Goal: Book appointment/travel/reservation

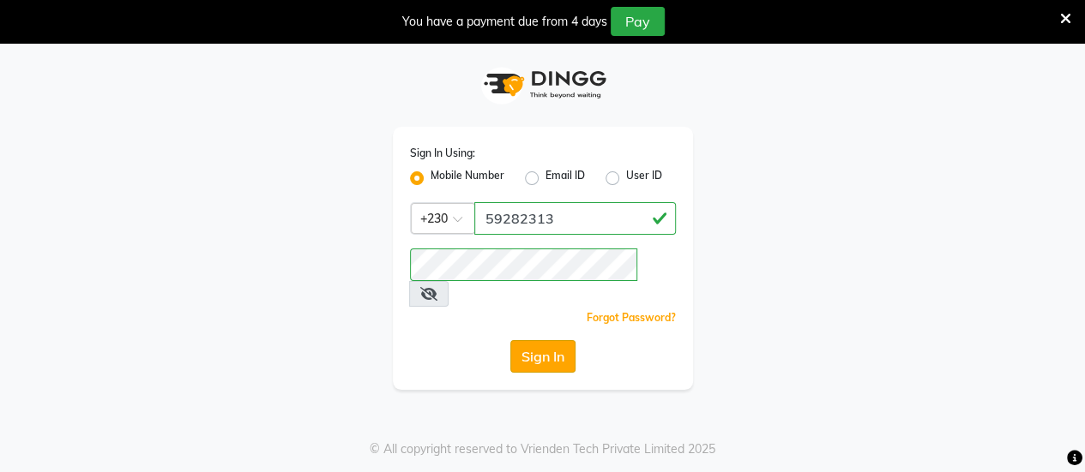
click at [538, 340] on button "Sign In" at bounding box center [542, 356] width 65 height 33
click at [544, 340] on button "Sign In" at bounding box center [542, 356] width 65 height 33
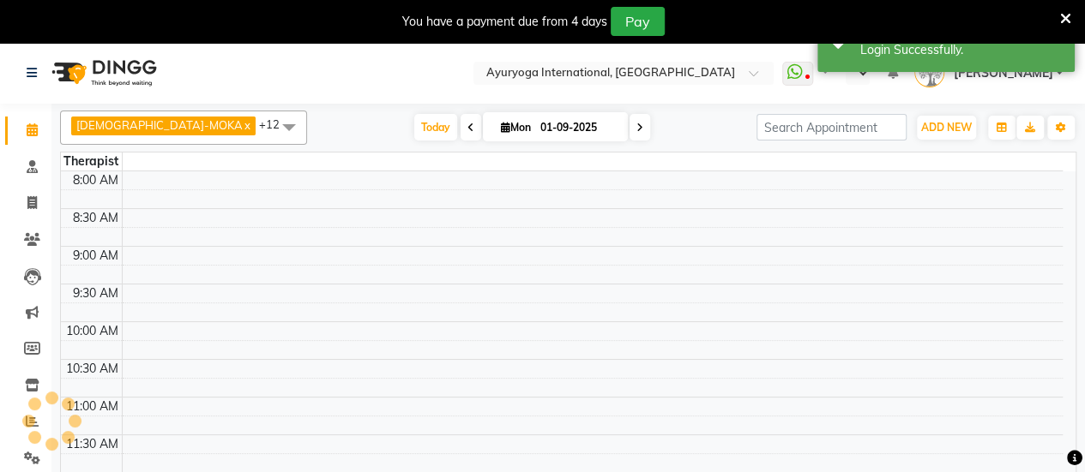
select select "en"
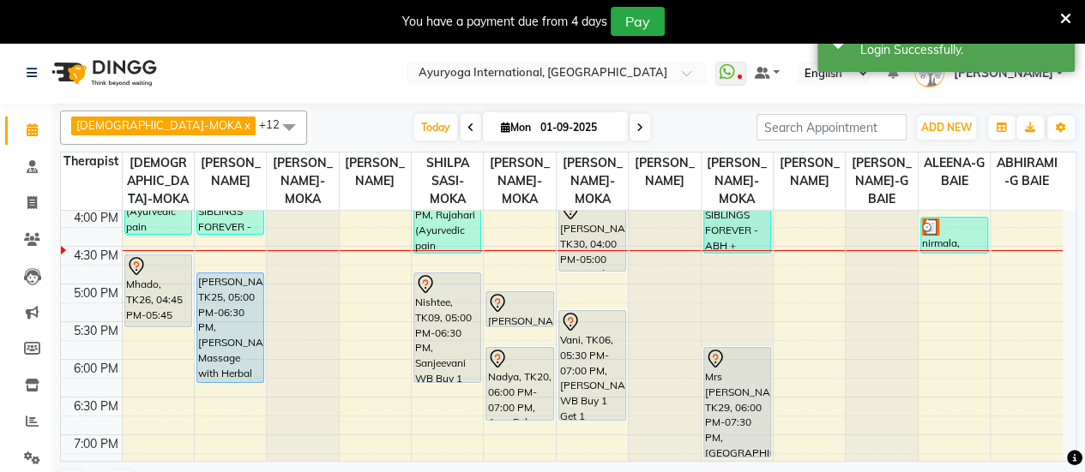
scroll to position [680, 0]
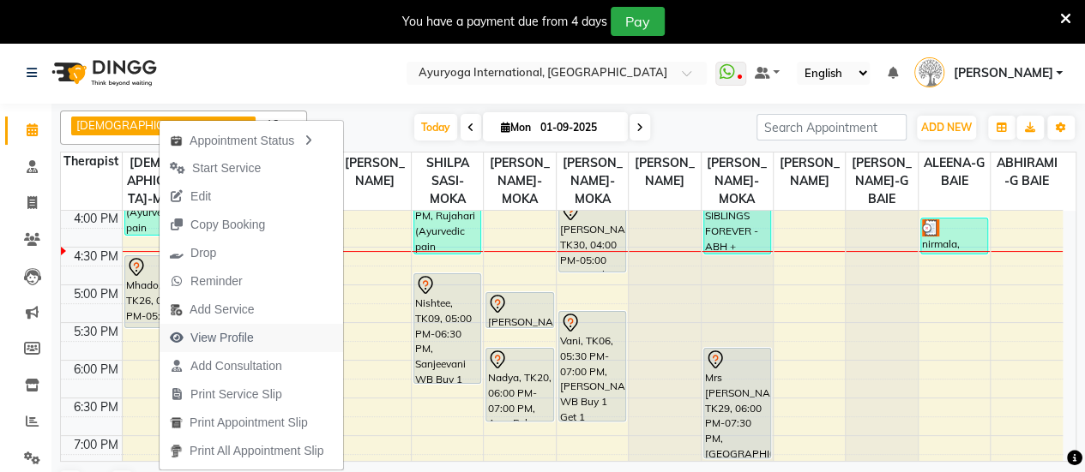
click at [217, 339] on span "View Profile" at bounding box center [221, 338] width 63 height 18
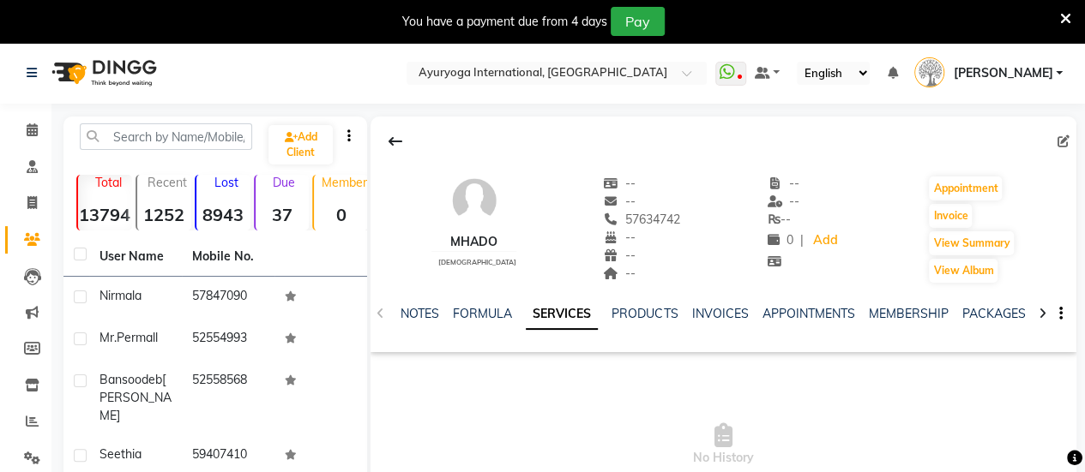
click at [702, 322] on div "INVOICES" at bounding box center [719, 314] width 57 height 18
click at [707, 306] on link "INVOICES" at bounding box center [719, 313] width 57 height 15
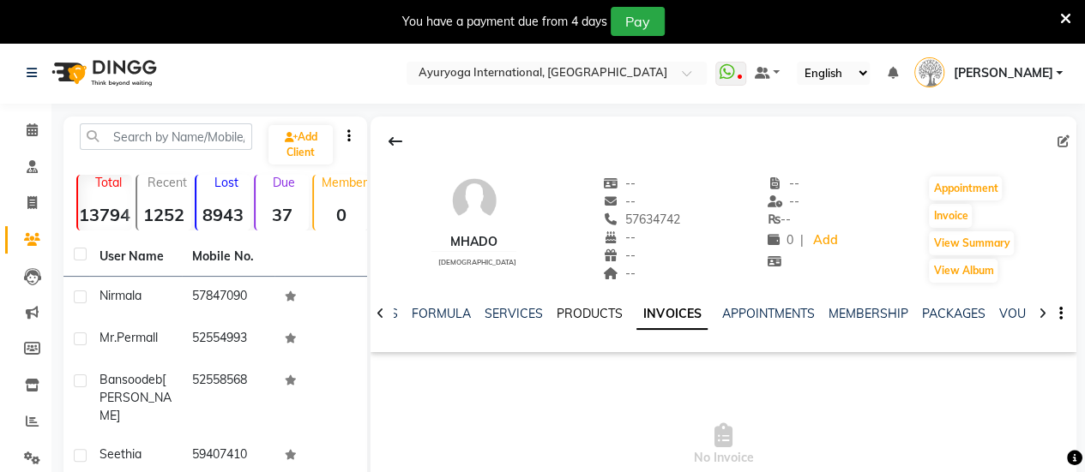
click at [597, 315] on link "PRODUCTS" at bounding box center [589, 313] width 66 height 15
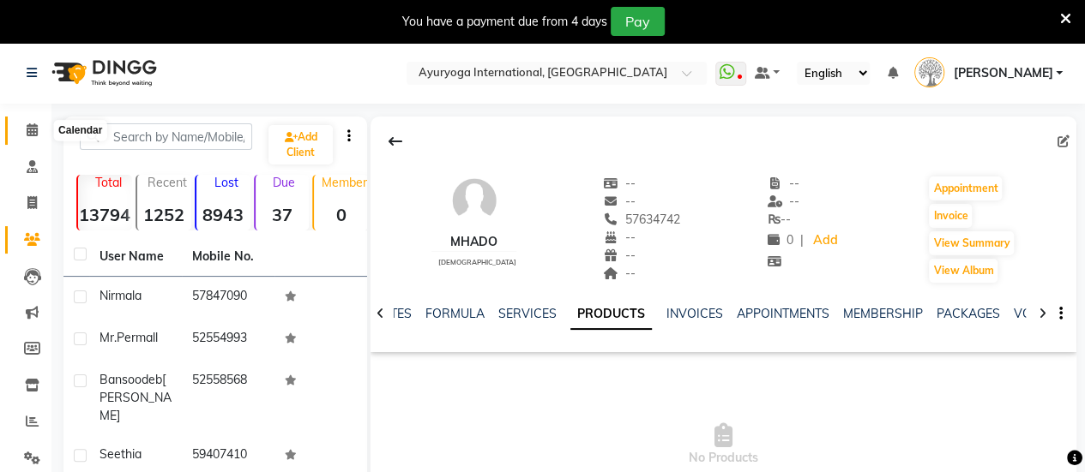
click at [31, 123] on icon at bounding box center [32, 129] width 11 height 13
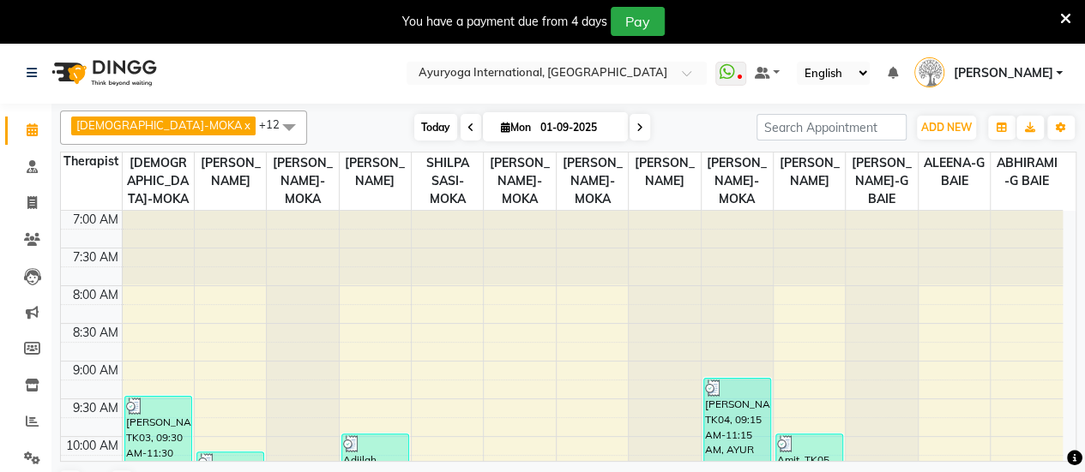
click at [414, 133] on span "Today" at bounding box center [435, 127] width 43 height 27
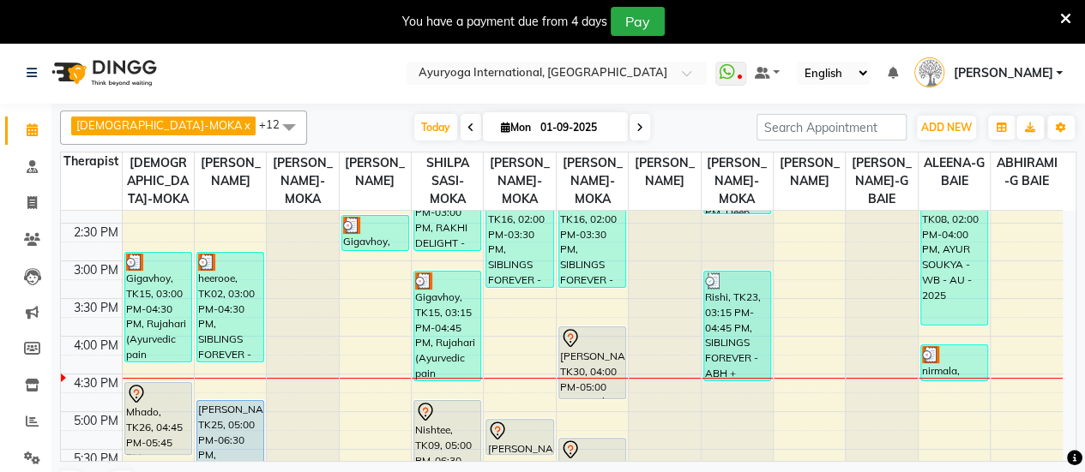
scroll to position [552, 0]
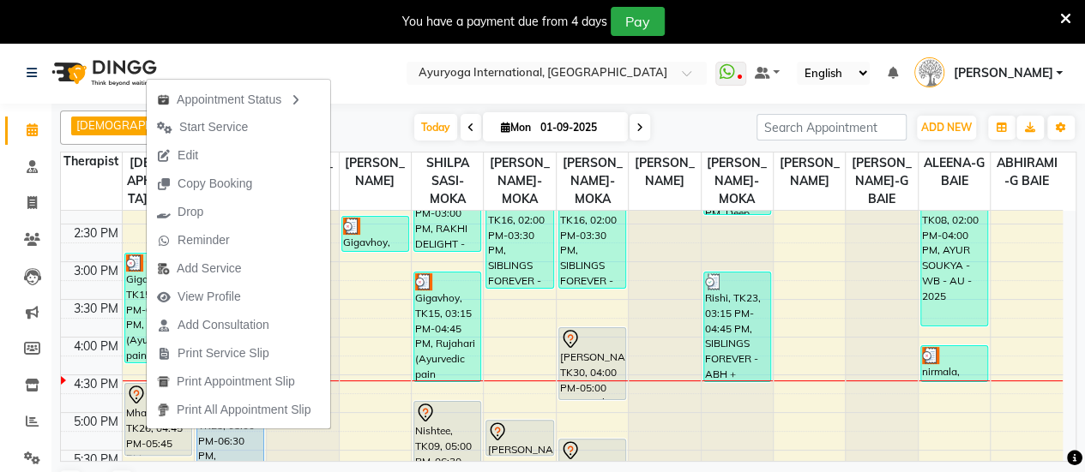
click at [688, 133] on div "[DATE] [DATE]" at bounding box center [532, 128] width 432 height 26
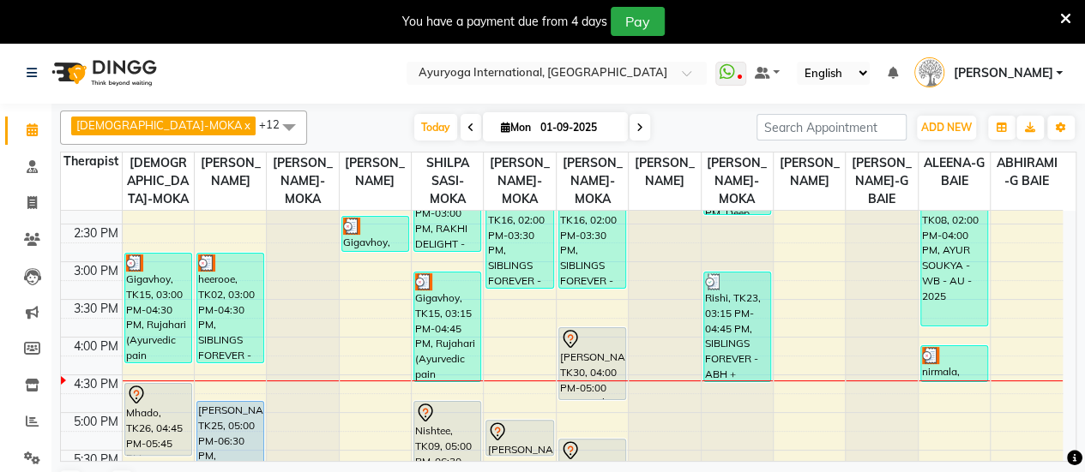
click at [460, 116] on span at bounding box center [470, 127] width 21 height 27
type input "31-08-2025"
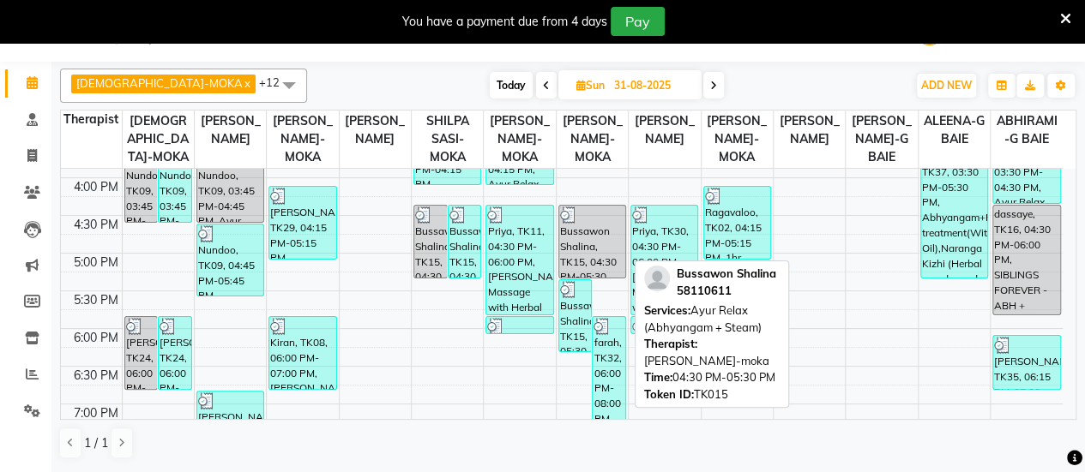
scroll to position [806, 0]
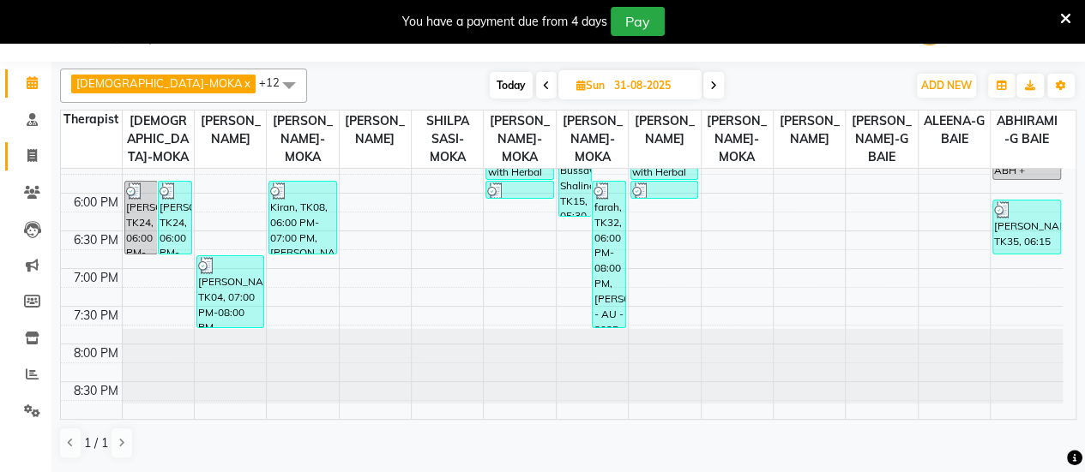
click at [40, 167] on link "Invoice" at bounding box center [25, 156] width 41 height 28
select select "service"
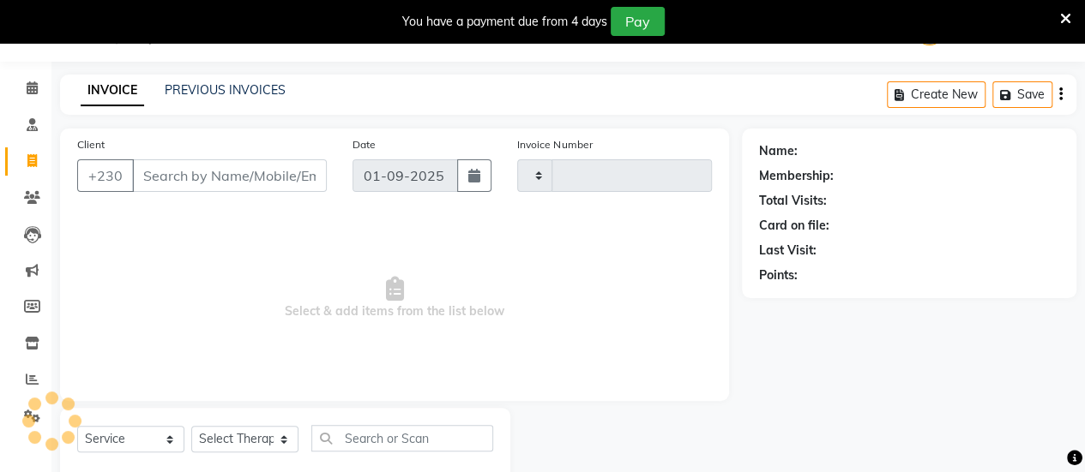
type input "5117"
select select "730"
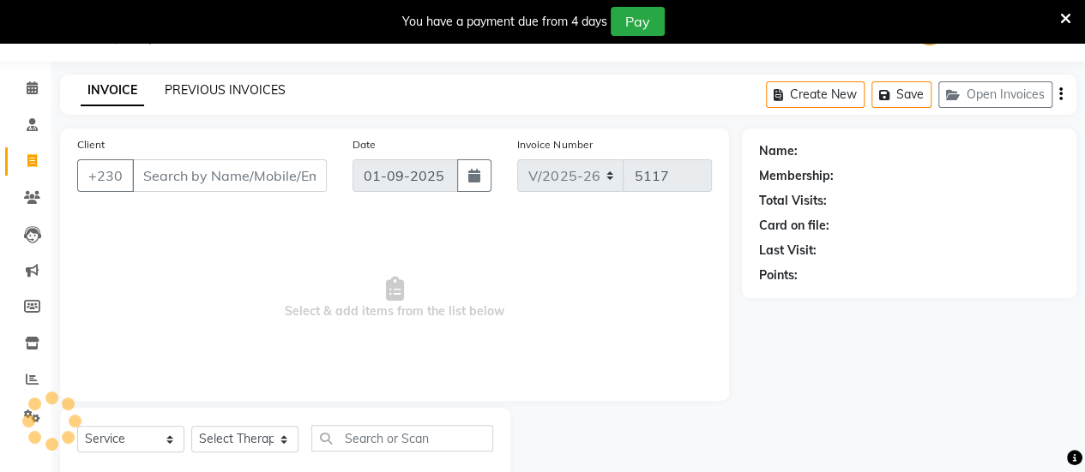
click at [266, 92] on link "PREVIOUS INVOICES" at bounding box center [225, 89] width 121 height 15
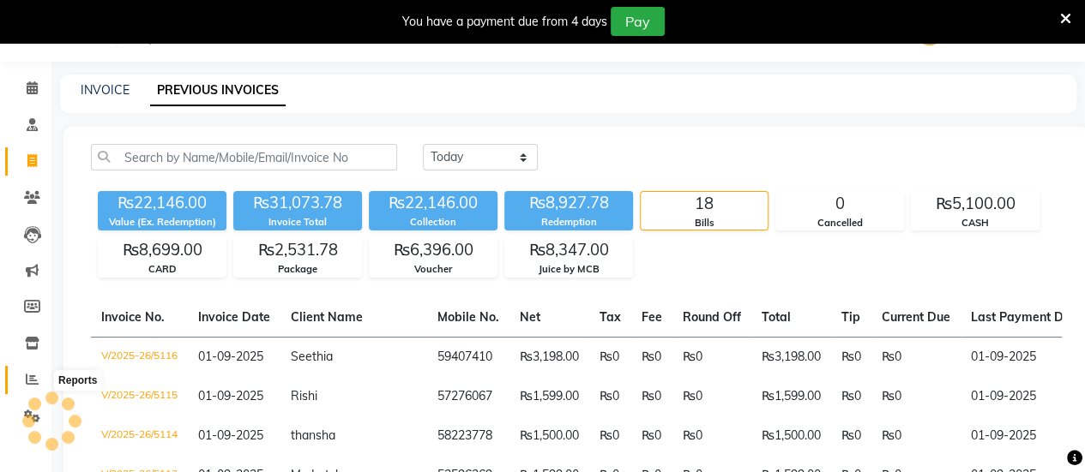
click at [24, 380] on span at bounding box center [32, 380] width 30 height 20
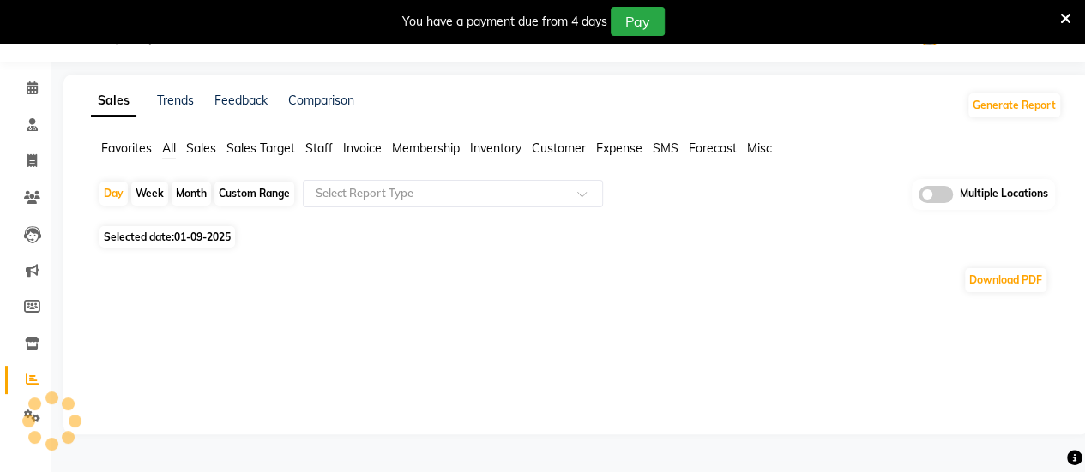
click at [190, 188] on div "Month" at bounding box center [190, 194] width 39 height 24
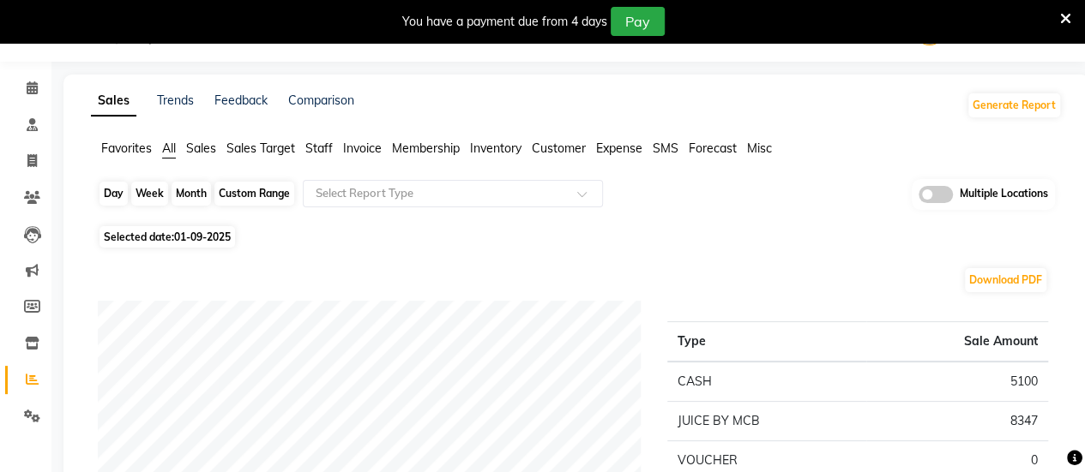
click at [184, 192] on div "Month" at bounding box center [190, 194] width 39 height 24
select select "9"
select select "2025"
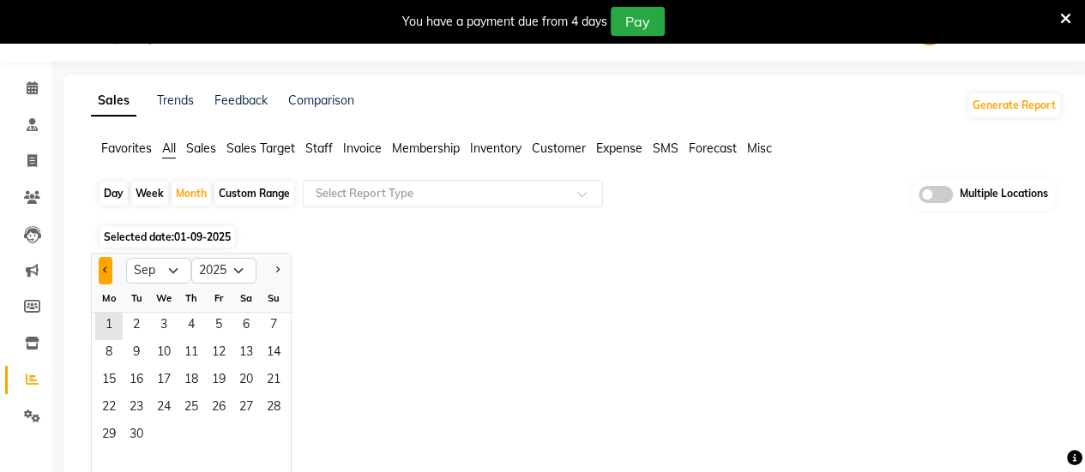
click at [100, 269] on button "Previous month" at bounding box center [106, 270] width 14 height 27
select select "8"
click at [281, 390] on span "17" at bounding box center [273, 381] width 27 height 27
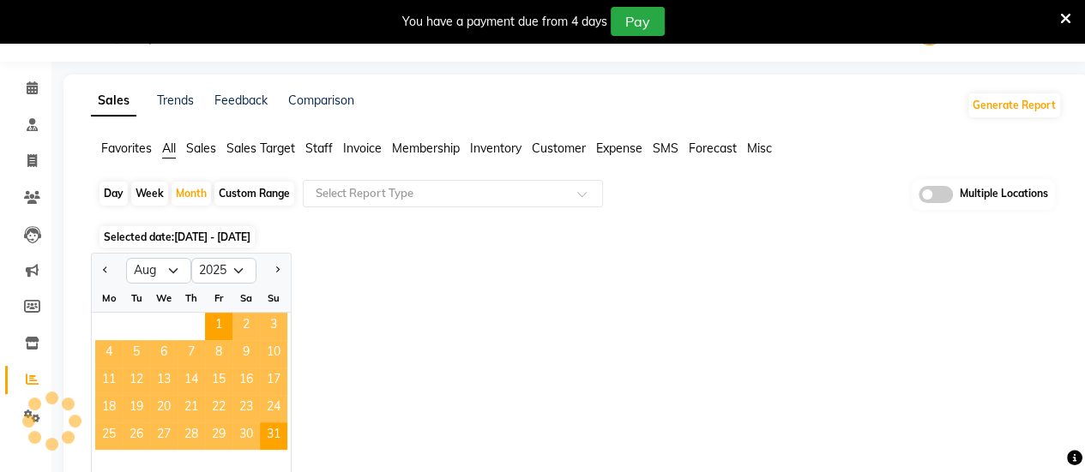
click at [312, 149] on span "Staff" at bounding box center [318, 148] width 27 height 15
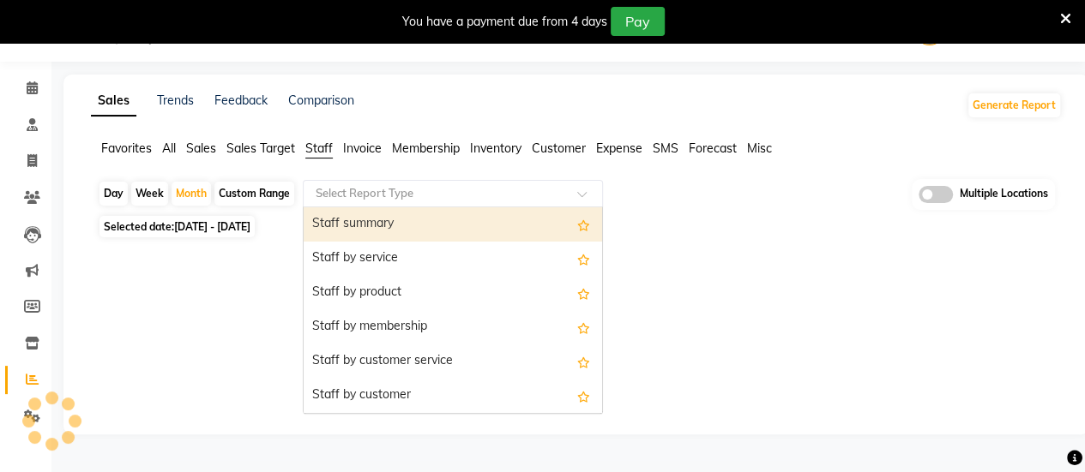
click at [348, 183] on div "Select Report Type" at bounding box center [453, 193] width 300 height 27
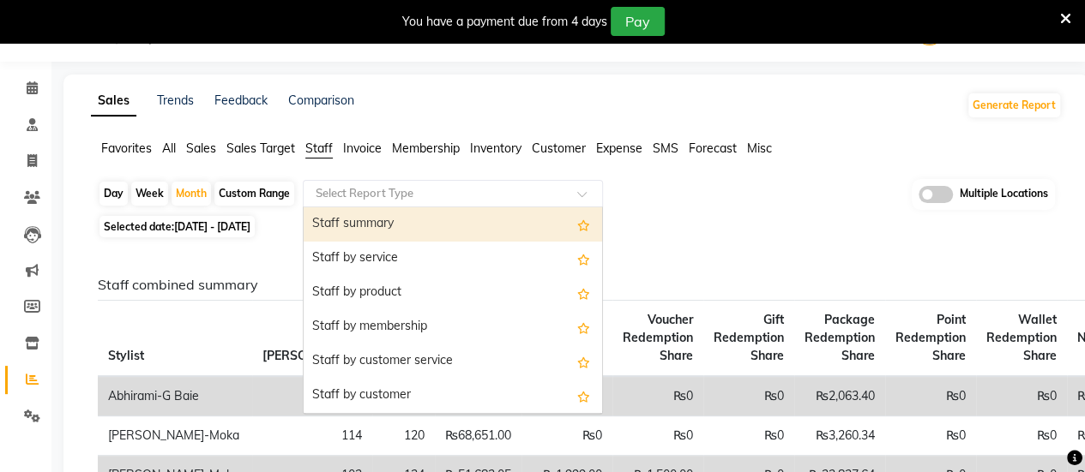
click at [354, 199] on input "text" at bounding box center [435, 193] width 247 height 17
click at [358, 218] on div "Staff summary" at bounding box center [453, 224] width 298 height 34
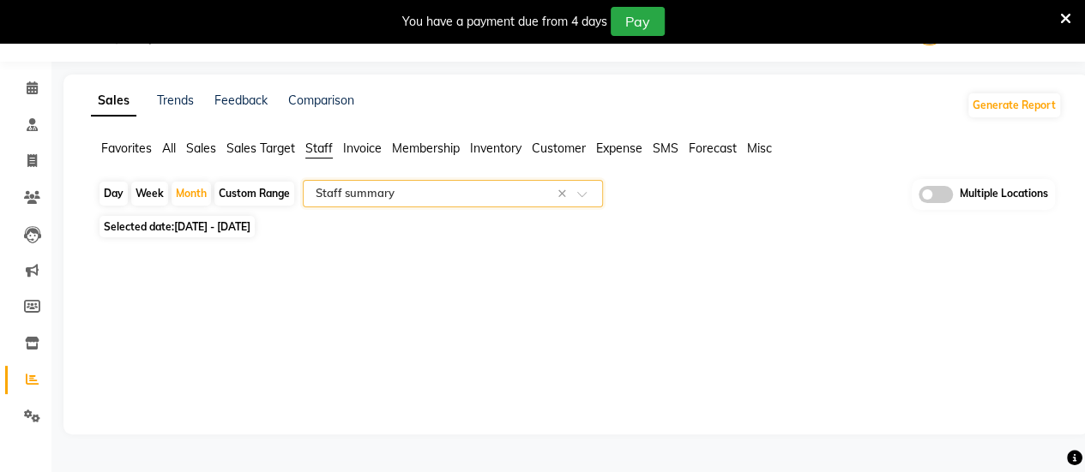
select select "full_report"
select select "csv"
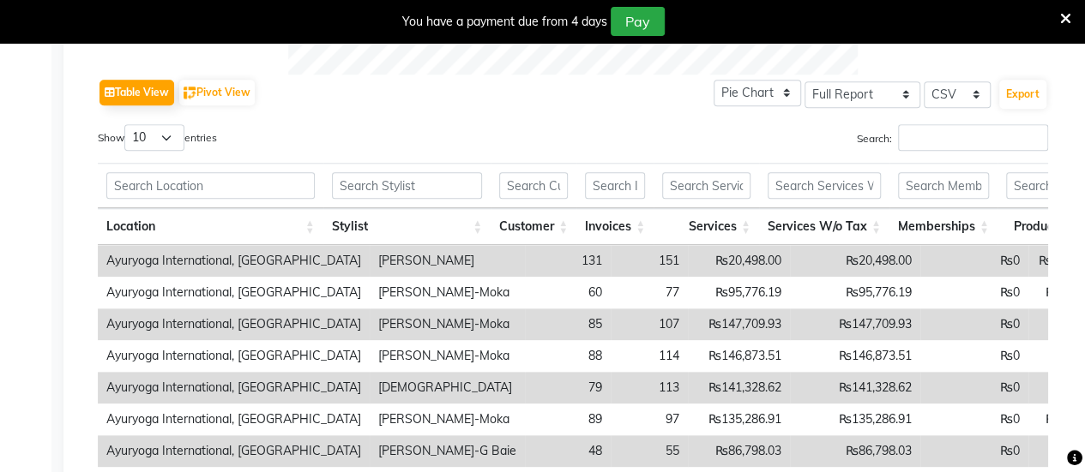
scroll to position [985, 0]
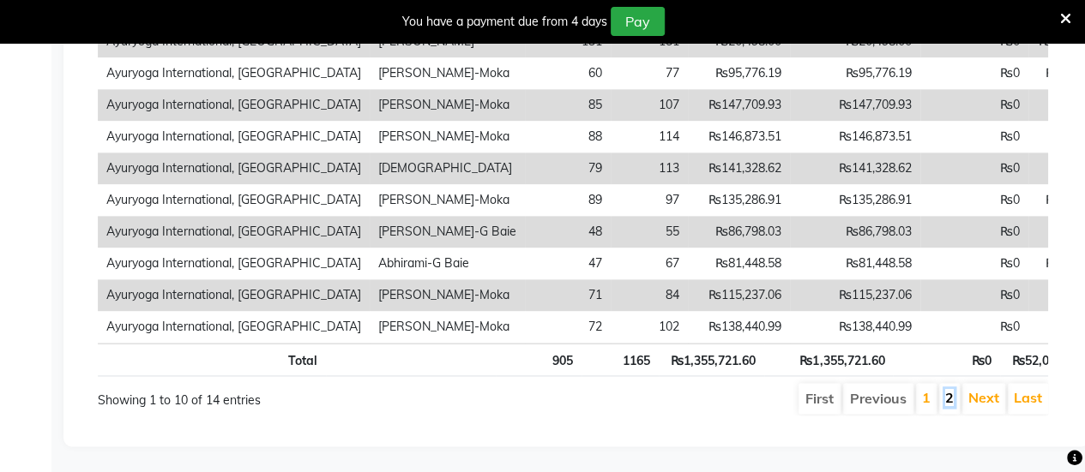
click at [953, 389] on link "2" at bounding box center [949, 397] width 9 height 17
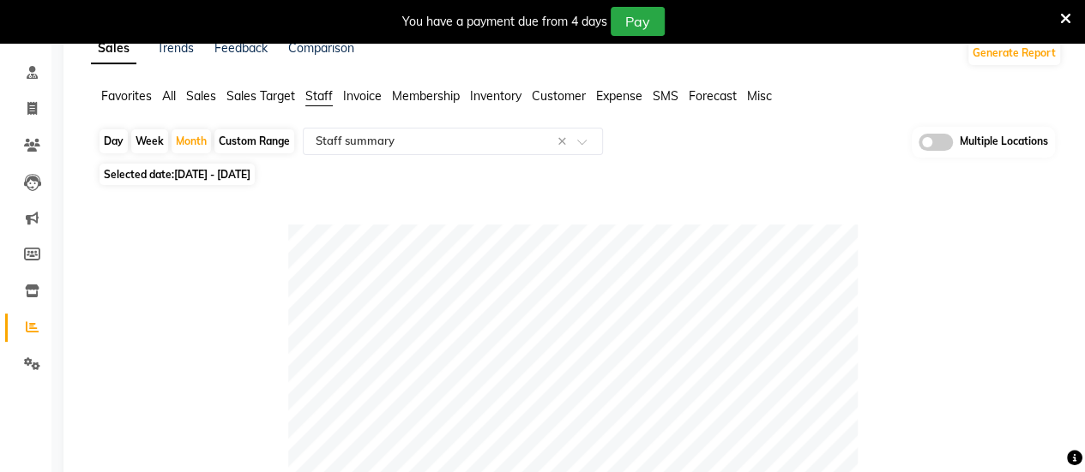
scroll to position [0, 0]
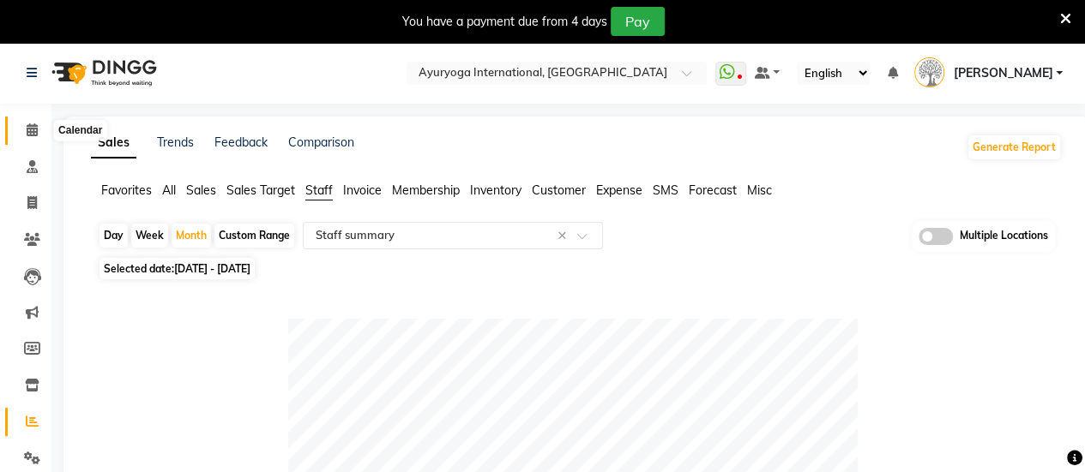
click at [36, 124] on icon at bounding box center [32, 129] width 11 height 13
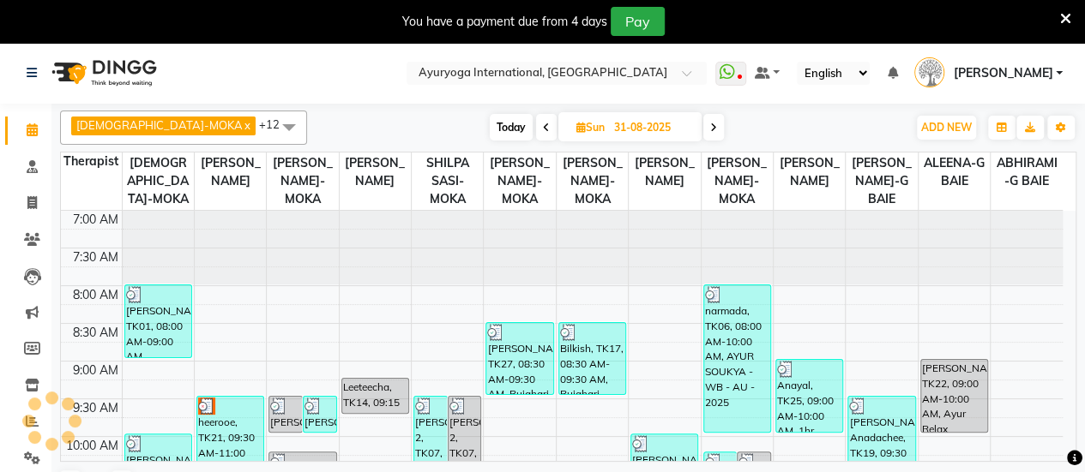
click at [490, 123] on span "Today" at bounding box center [511, 127] width 43 height 27
type input "01-09-2025"
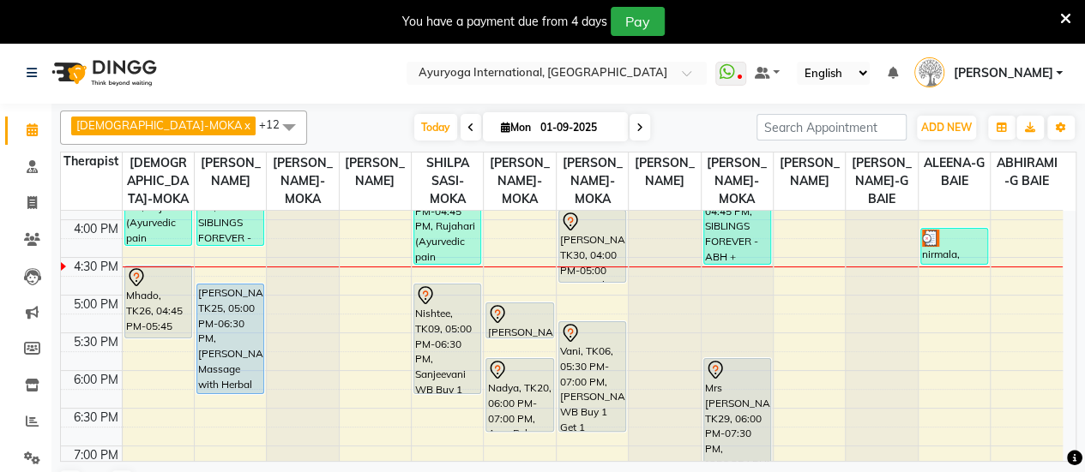
scroll to position [498, 0]
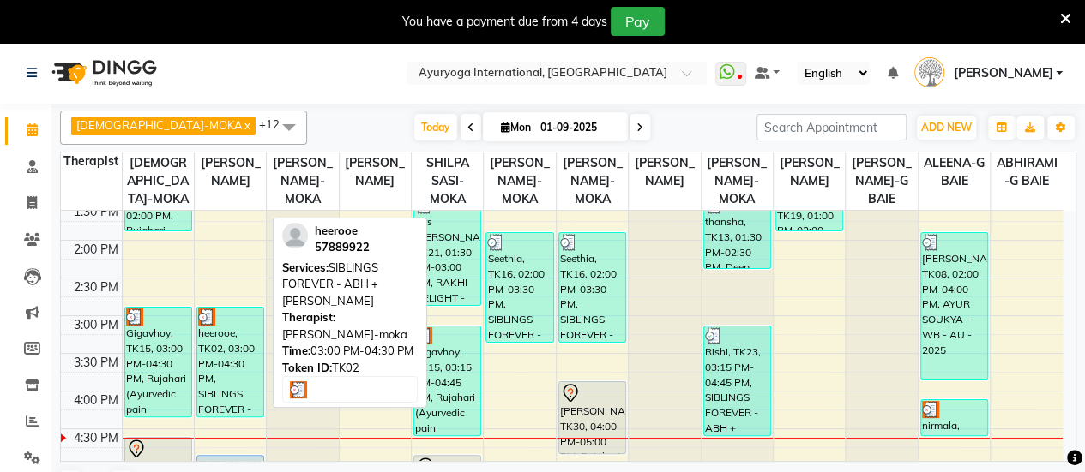
click at [244, 377] on div "heerooe, TK02, 03:00 PM-04:30 PM, SIBLINGS FOREVER - ABH + [PERSON_NAME]" at bounding box center [230, 362] width 66 height 109
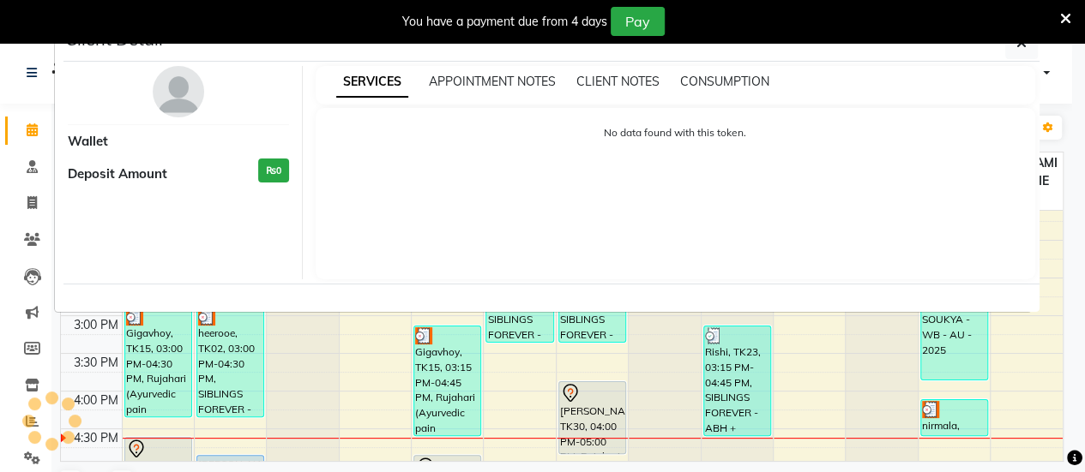
select select "3"
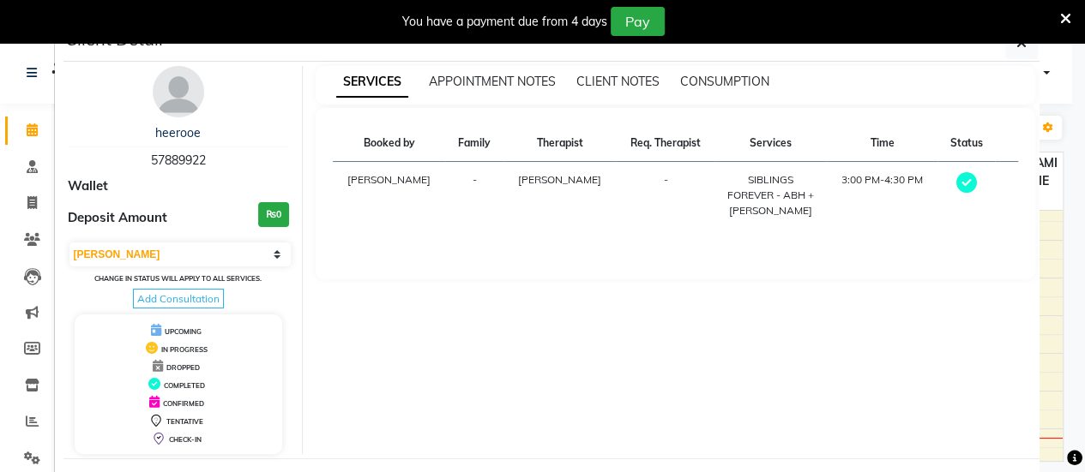
drag, startPoint x: 139, startPoint y: 160, endPoint x: 204, endPoint y: 160, distance: 65.2
click at [204, 160] on div "heerooe 57889922" at bounding box center [179, 146] width 222 height 45
copy span "57889922"
click at [1016, 46] on icon "button" at bounding box center [1021, 43] width 10 height 14
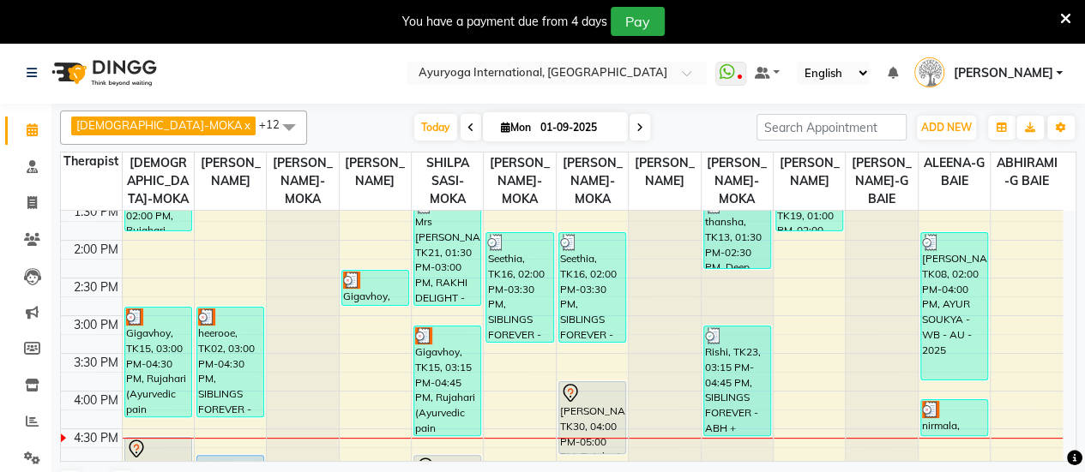
click at [629, 132] on span at bounding box center [639, 127] width 21 height 27
type input "02-09-2025"
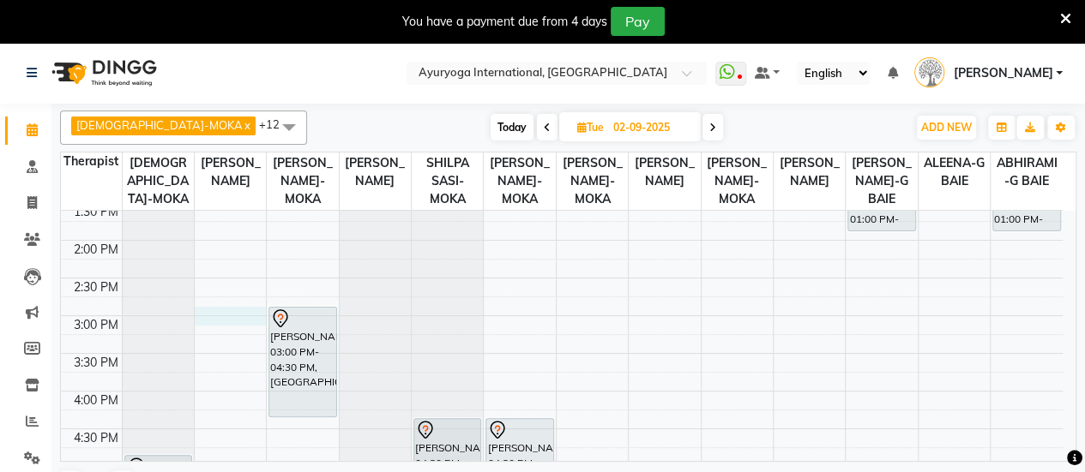
click at [215, 334] on div "7:00 AM 7:30 AM 8:00 AM 8:30 AM 9:00 AM 9:30 AM 10:00 AM 10:30 AM 11:00 AM 11:3…" at bounding box center [561, 240] width 1001 height 1055
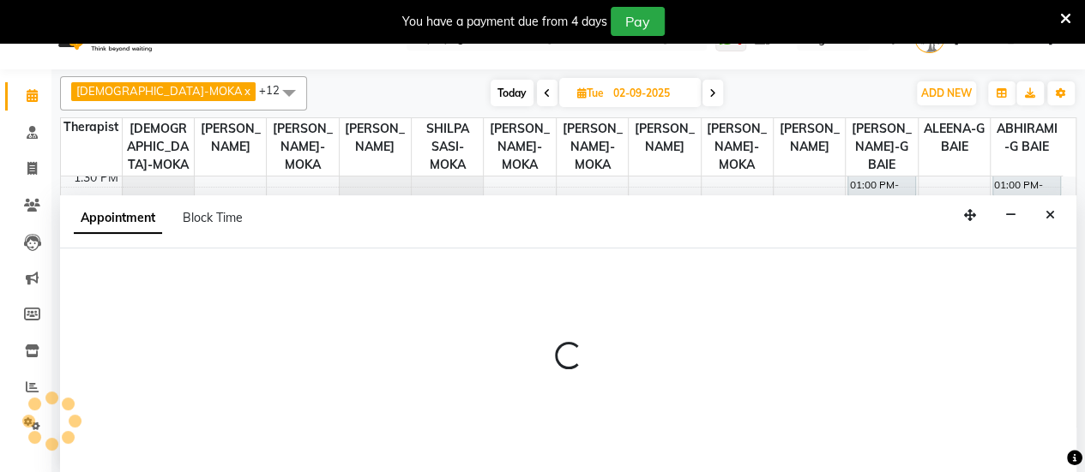
scroll to position [42, 0]
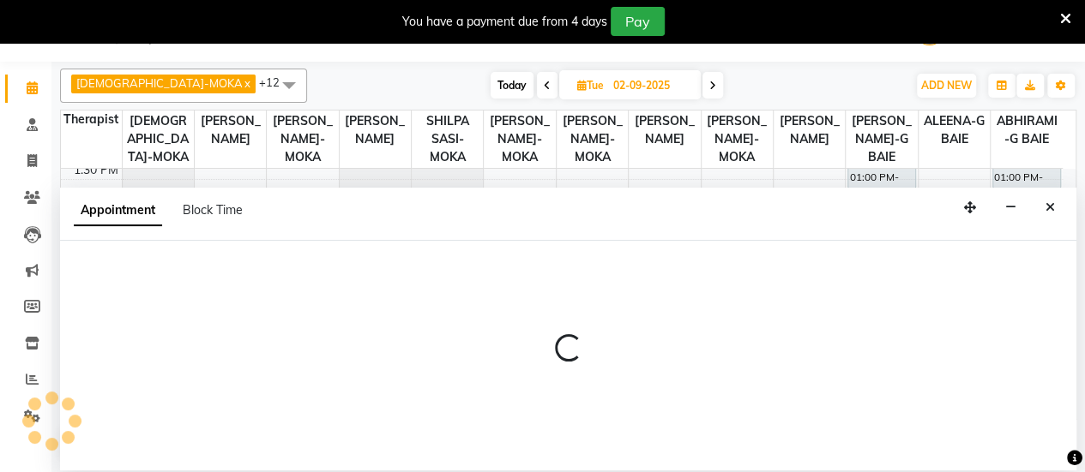
select select "50740"
select select "900"
select select "tentative"
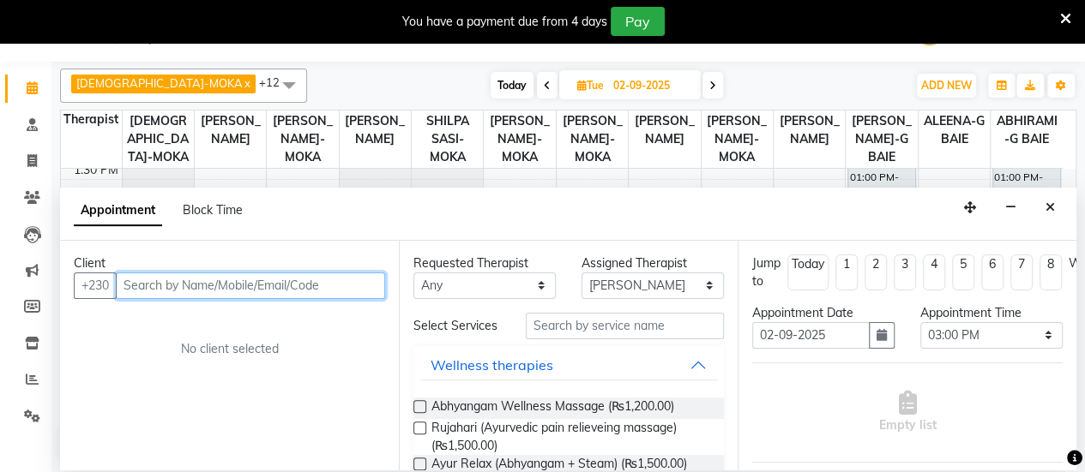
paste input "57889922"
type input "57889922"
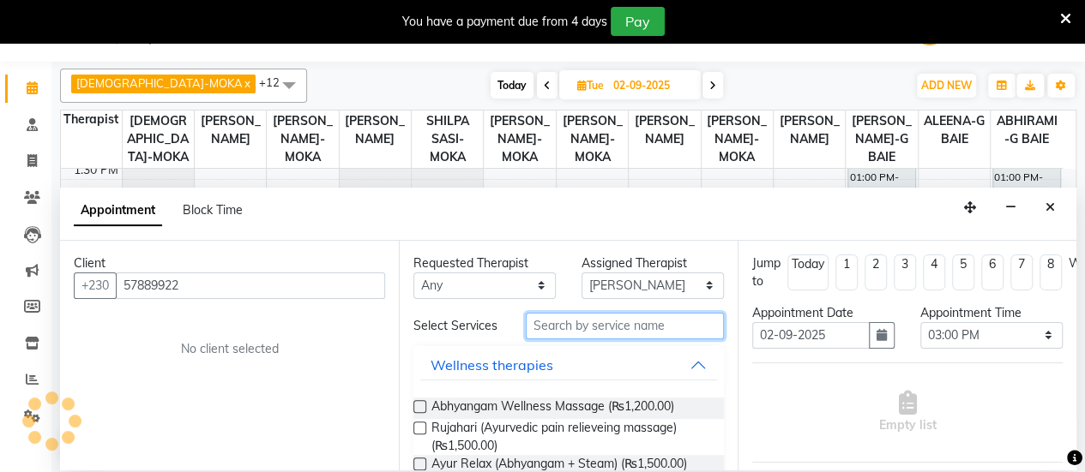
click at [571, 328] on input "text" at bounding box center [625, 326] width 198 height 27
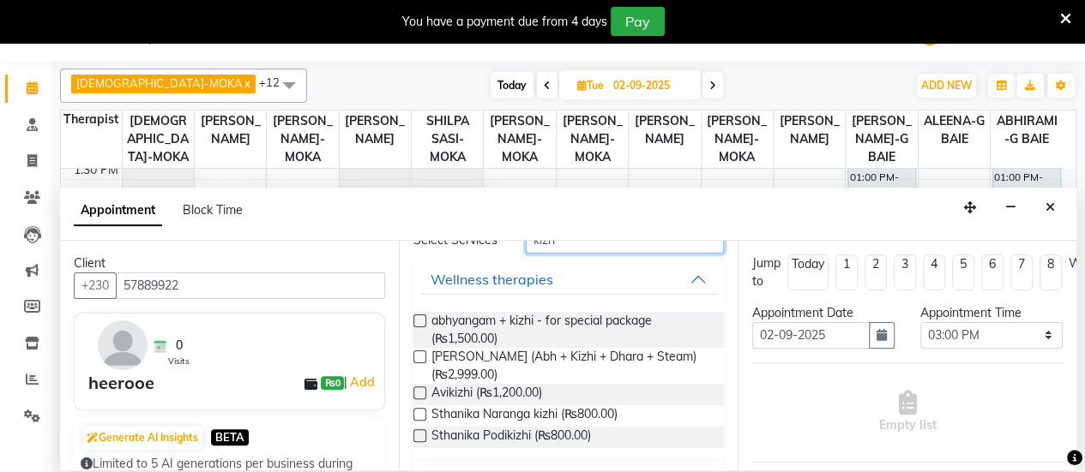
scroll to position [171, 0]
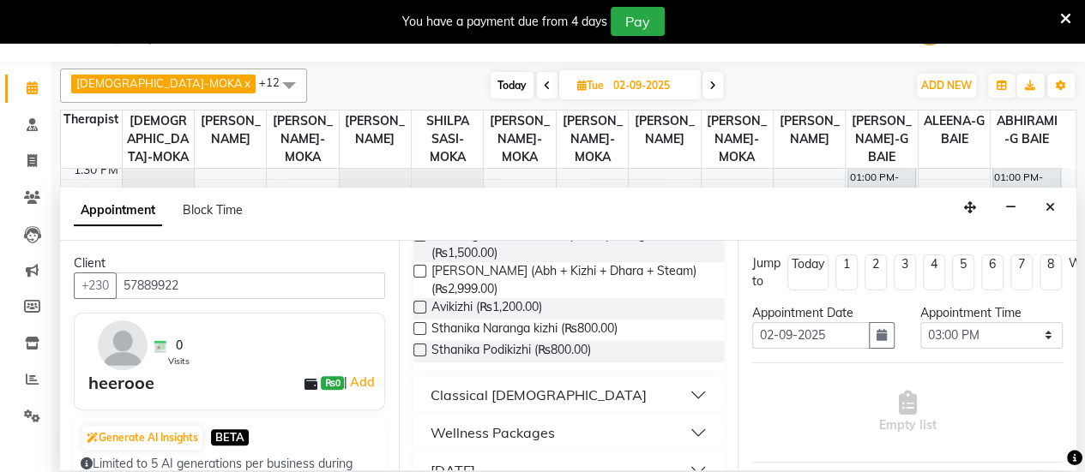
type input "kizh"
click at [550, 405] on div "Classical [DEMOGRAPHIC_DATA]" at bounding box center [538, 395] width 216 height 21
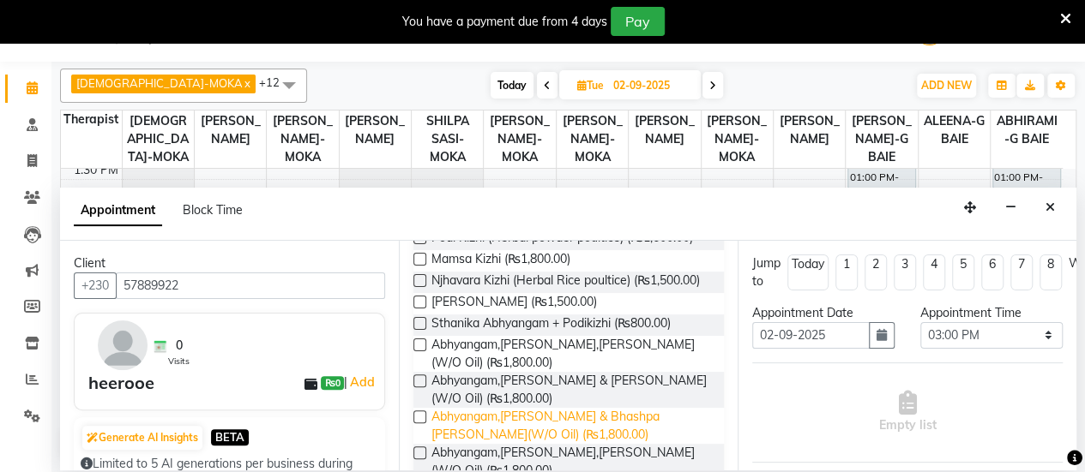
scroll to position [600, 0]
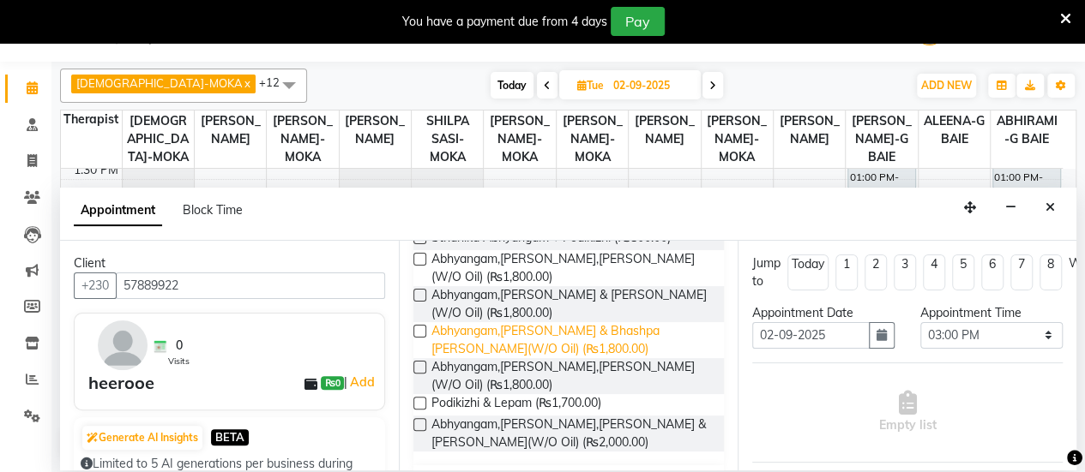
click at [624, 348] on span "Abhyangam,[PERSON_NAME] & Bhashpa [PERSON_NAME](W/O Oil) (₨1,800.00)" at bounding box center [570, 340] width 279 height 36
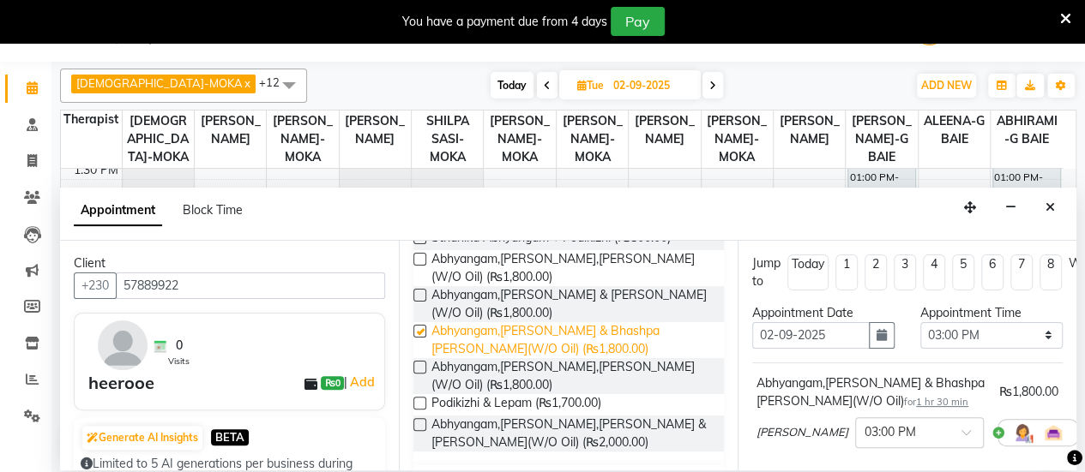
checkbox input "false"
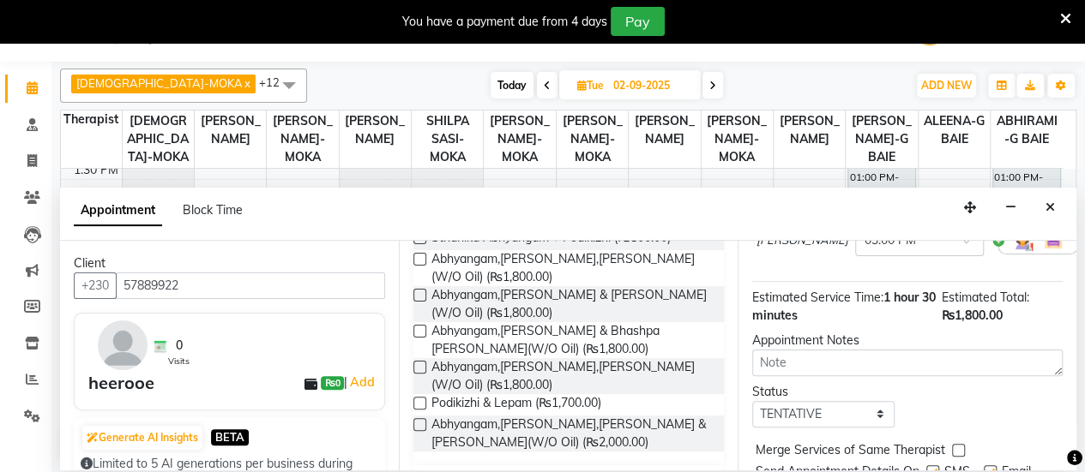
scroll to position [288, 0]
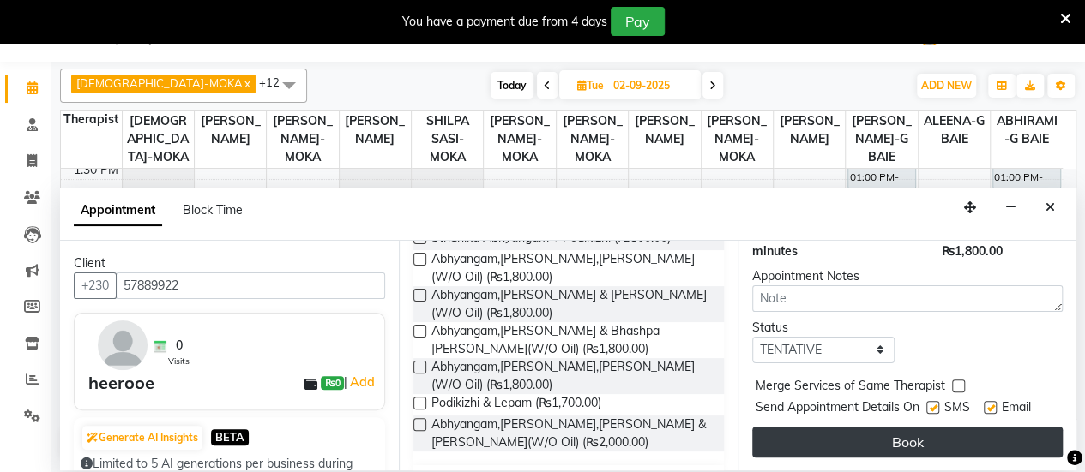
click at [901, 427] on button "Book" at bounding box center [907, 442] width 310 height 31
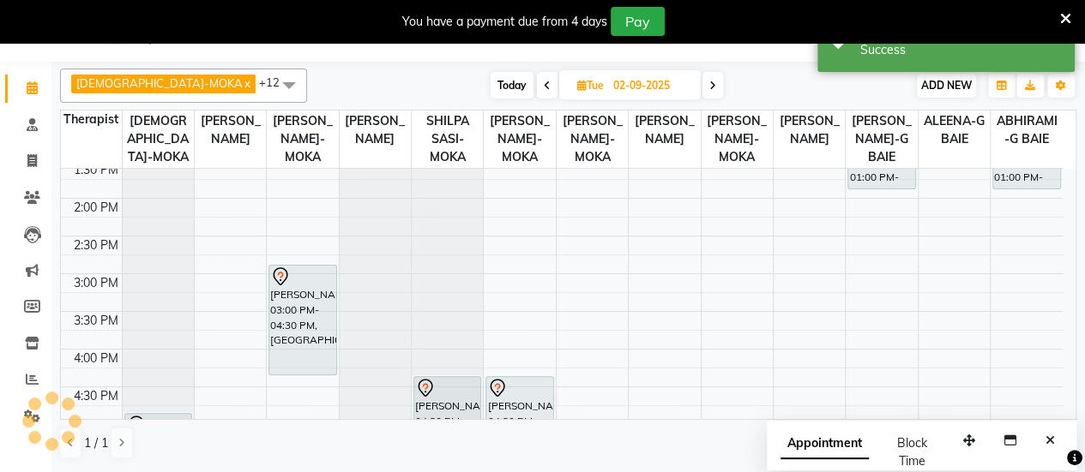
scroll to position [0, 0]
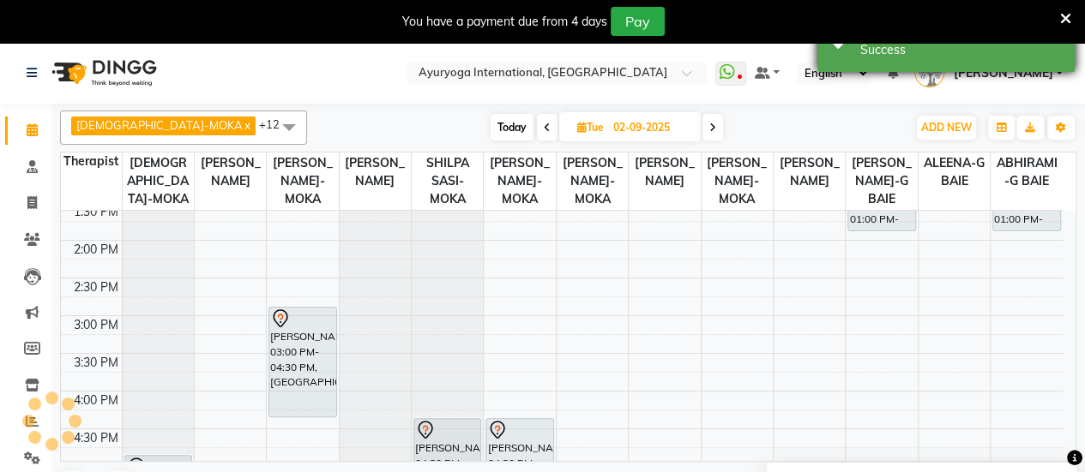
click at [996, 56] on div "Success" at bounding box center [960, 50] width 201 height 18
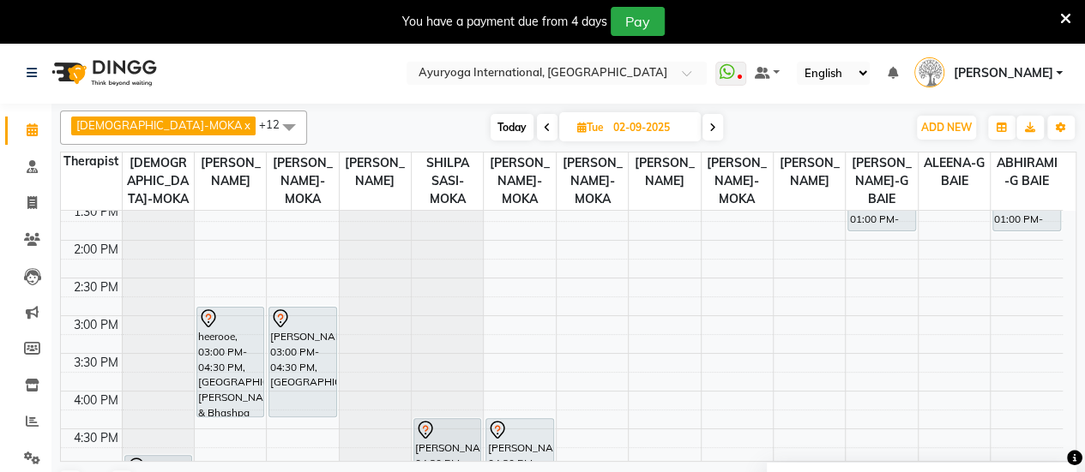
click at [490, 120] on span "Today" at bounding box center [511, 127] width 43 height 27
type input "01-09-2025"
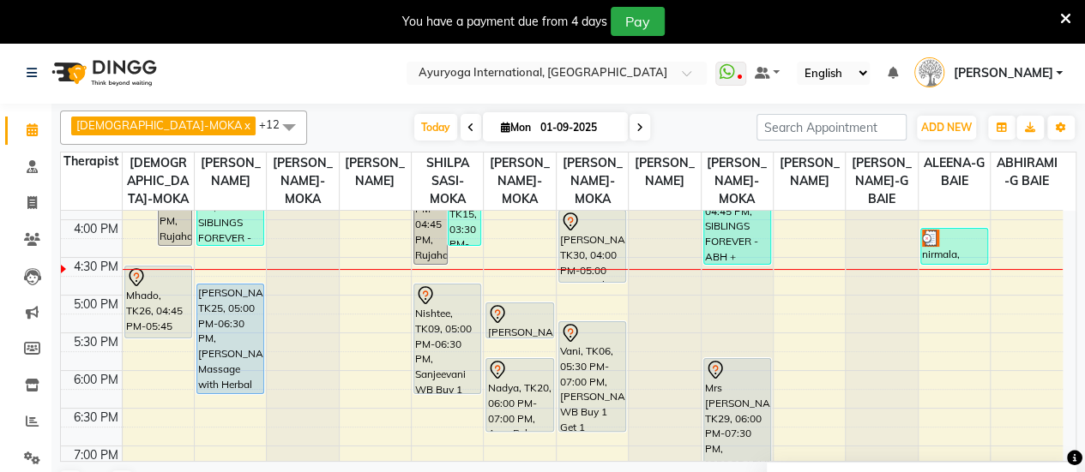
scroll to position [584, 0]
